Goal: Information Seeking & Learning: Learn about a topic

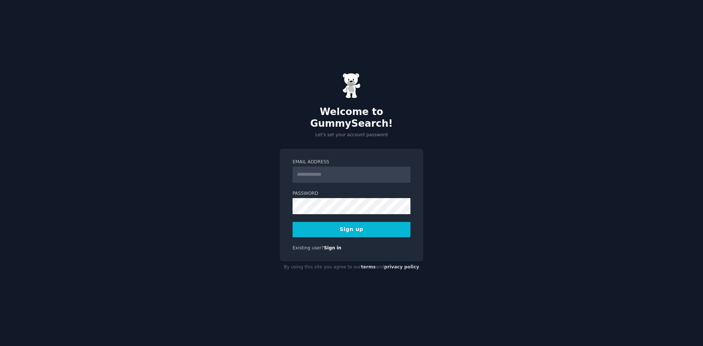
click at [339, 167] on input "Email Address" at bounding box center [352, 175] width 118 height 16
click at [311, 173] on input "Email Address" at bounding box center [352, 175] width 118 height 16
type input "**********"
click at [367, 225] on button "Sign up" at bounding box center [352, 229] width 118 height 15
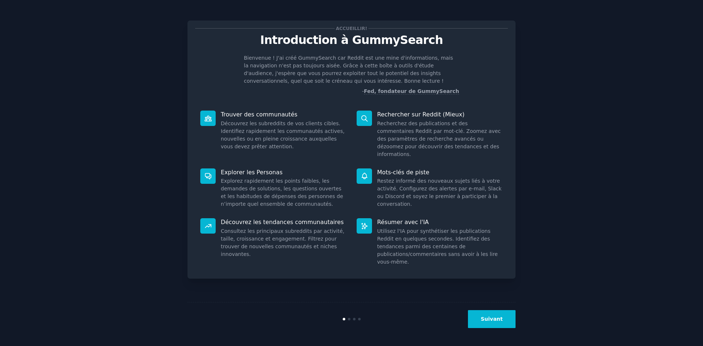
click at [550, 61] on div "Accueillir! Introduction à GummySearch Bienvenue ! J'ai créé GummySearch car Re…" at bounding box center [351, 173] width 683 height 326
click at [481, 317] on button "Suivant" at bounding box center [492, 319] width 48 height 18
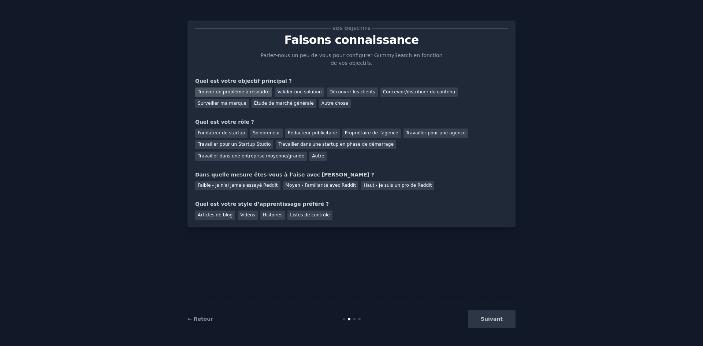
click at [234, 93] on font "Trouver un problème à résoudre" at bounding box center [234, 91] width 72 height 5
click at [340, 93] on font "Découvrir les clients" at bounding box center [353, 91] width 46 height 5
click at [241, 88] on div "Trouver un problème à résoudre" at bounding box center [233, 92] width 77 height 9
click at [327, 152] on div "Autre" at bounding box center [318, 156] width 17 height 9
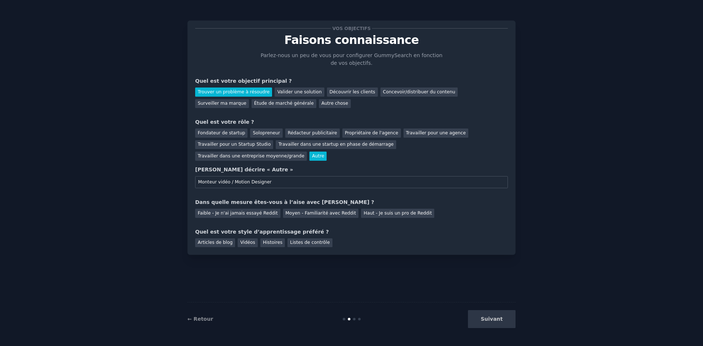
type input "Monteur vidéo / Motion Designer"
click at [232, 211] on font "Faible - Je n'ai jamais essayé Reddit" at bounding box center [238, 213] width 80 height 5
click at [247, 240] on font "Vidéos" at bounding box center [247, 242] width 15 height 5
click at [487, 321] on font "Suivant" at bounding box center [492, 319] width 22 height 6
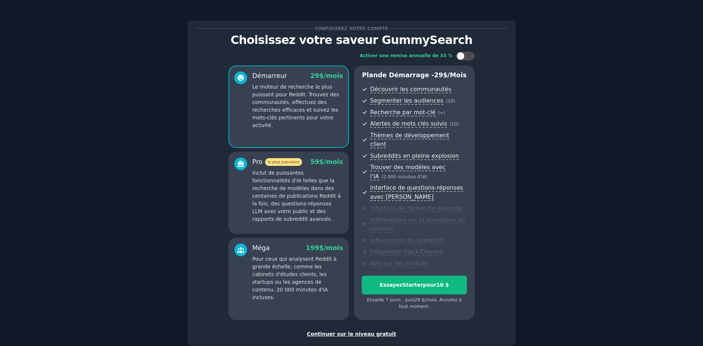
click at [351, 331] on font "Continuer sur le niveau gratuit" at bounding box center [351, 334] width 89 height 6
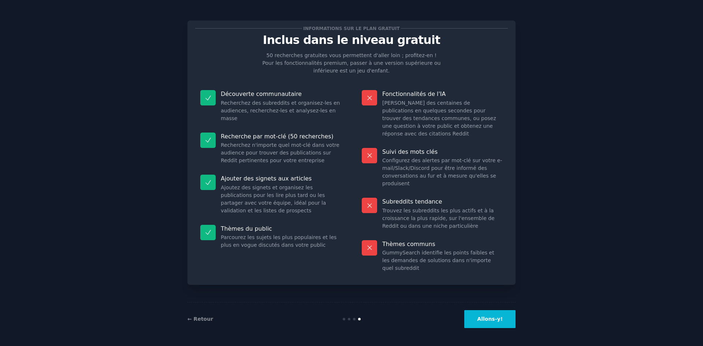
click at [486, 317] on font "Allons-y!" at bounding box center [490, 319] width 26 height 6
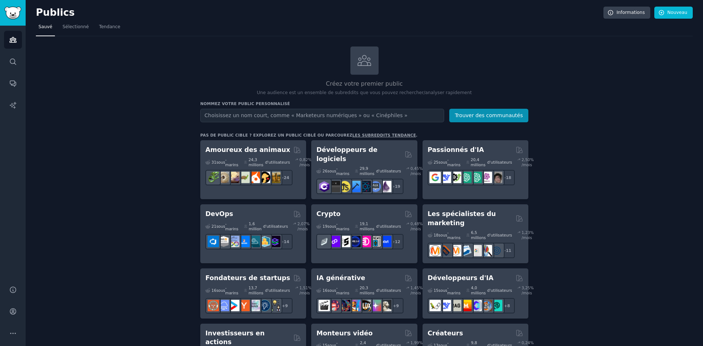
click at [274, 121] on input "text" at bounding box center [322, 116] width 244 height 14
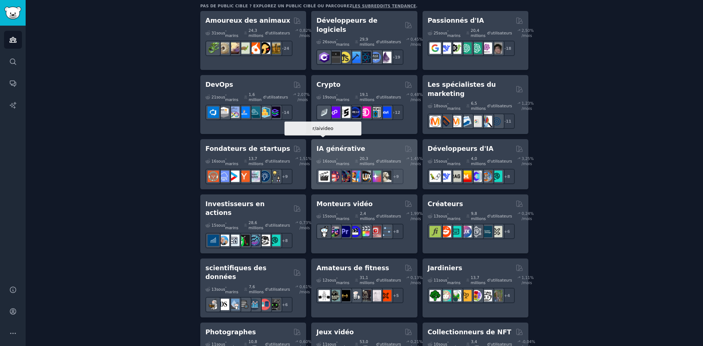
scroll to position [147, 0]
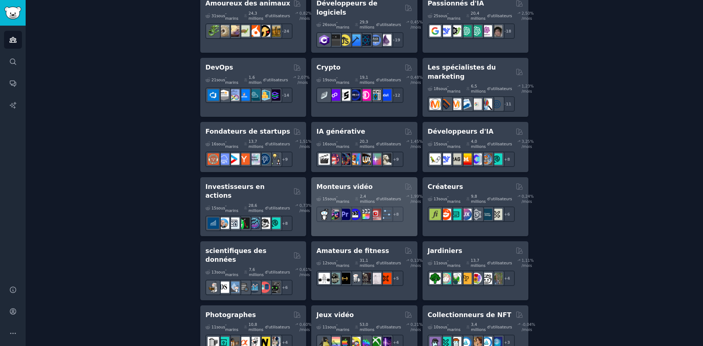
click at [354, 183] on font "Monteurs vidéo" at bounding box center [345, 186] width 56 height 7
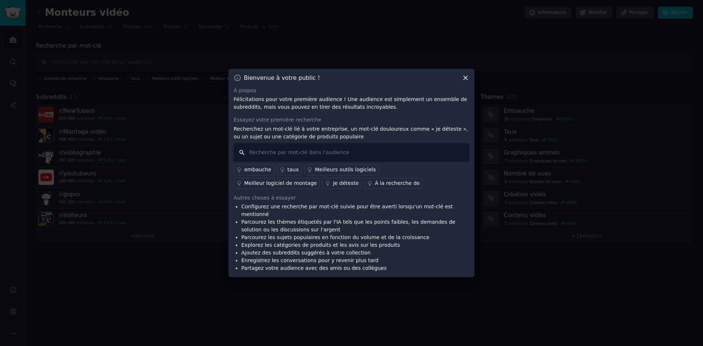
click at [421, 155] on input "text" at bounding box center [352, 152] width 236 height 19
click at [333, 186] on font "Je déteste" at bounding box center [346, 183] width 26 height 6
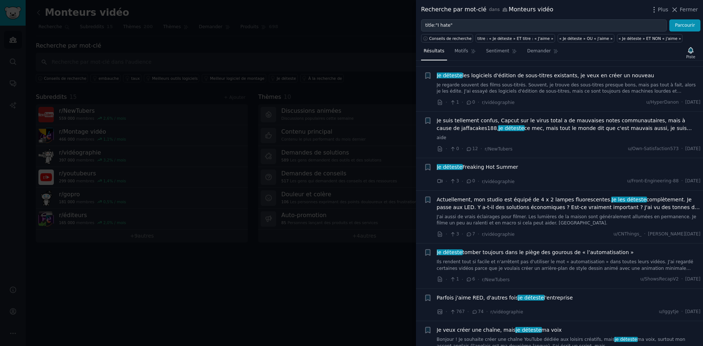
scroll to position [1759, 0]
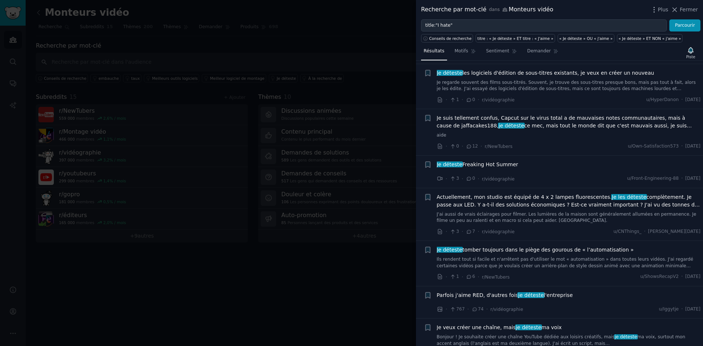
click at [356, 321] on div at bounding box center [351, 173] width 703 height 346
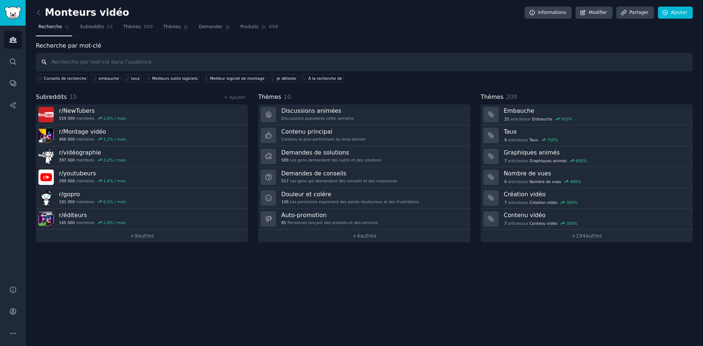
click at [115, 58] on input "text" at bounding box center [364, 62] width 657 height 19
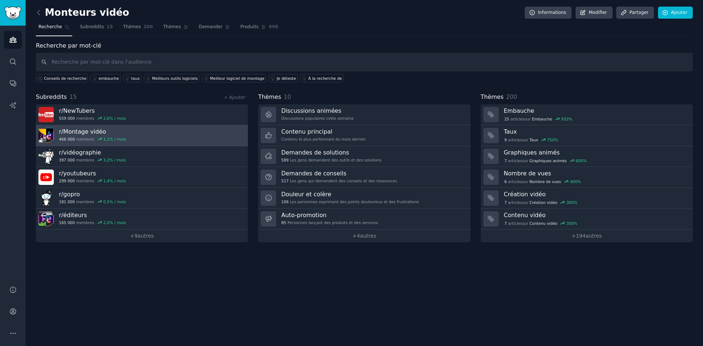
click at [157, 135] on link "r/ Montage vidéo 466 000 membres 1,1 % / mois" at bounding box center [142, 135] width 212 height 21
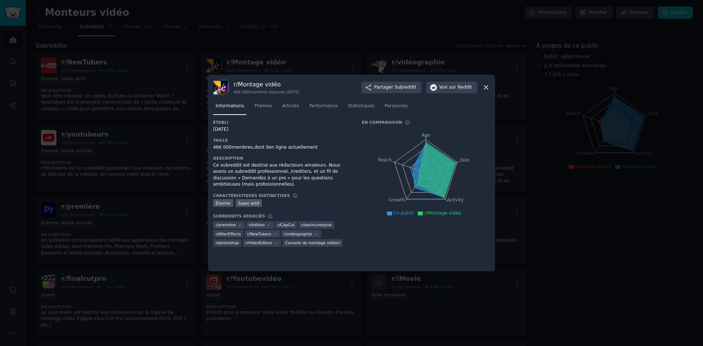
click at [485, 88] on icon at bounding box center [486, 88] width 4 height 4
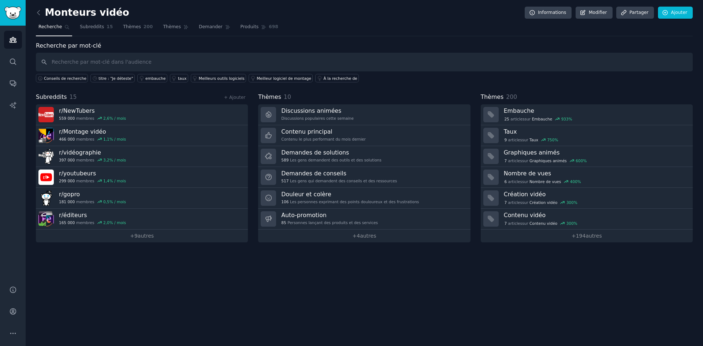
click at [135, 60] on input "text" at bounding box center [364, 62] width 657 height 19
click at [77, 77] on font "Conseils de recherche" at bounding box center [65, 78] width 42 height 4
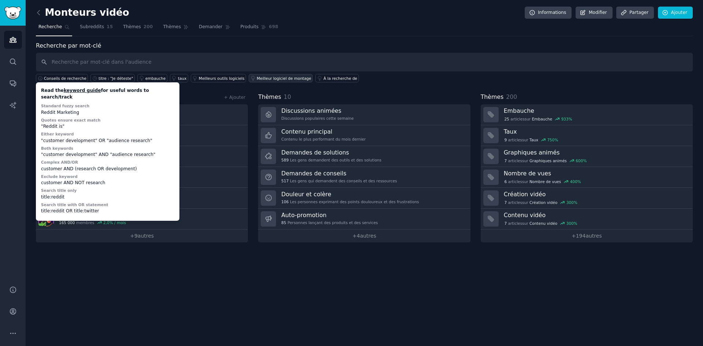
click at [276, 77] on font "Meilleur logiciel de montage" at bounding box center [284, 78] width 55 height 4
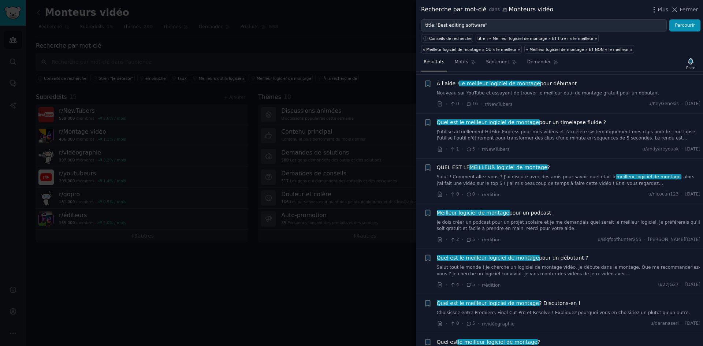
scroll to position [1539, 0]
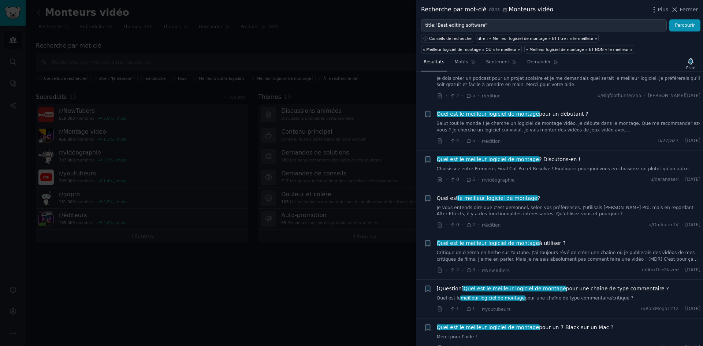
click at [341, 243] on div at bounding box center [351, 173] width 703 height 346
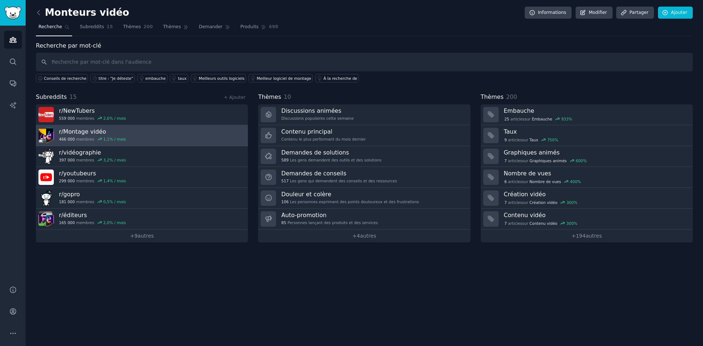
click at [148, 132] on link "r/ Montage vidéo 466 000 membres 1,1 % / mois" at bounding box center [142, 135] width 212 height 21
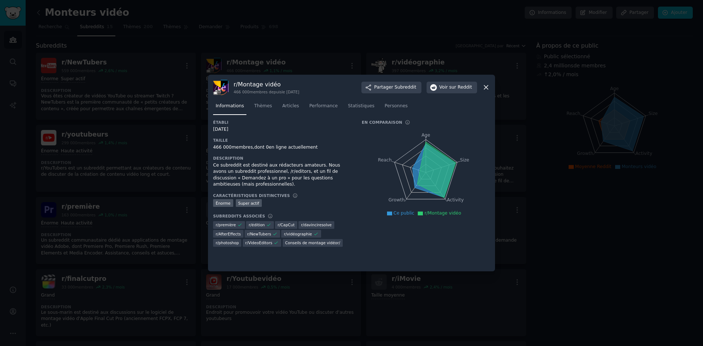
click at [148, 132] on div at bounding box center [351, 173] width 703 height 346
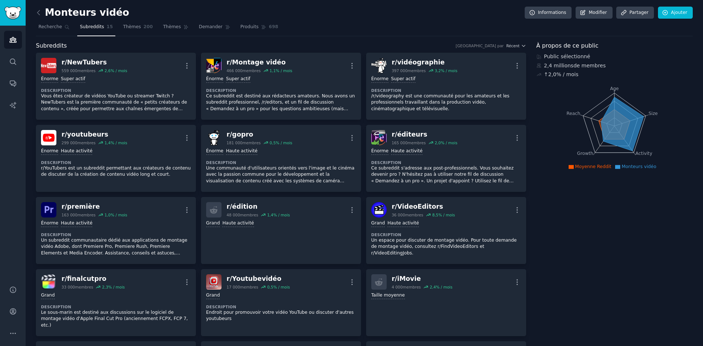
click at [56, 32] on link "Recherche" at bounding box center [54, 28] width 36 height 15
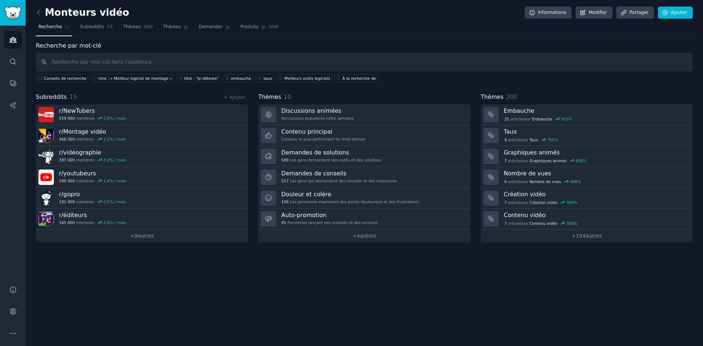
click at [219, 64] on input "text" at bounding box center [364, 62] width 657 height 19
click at [204, 56] on input "text" at bounding box center [364, 62] width 657 height 19
